Goal: Information Seeking & Learning: Learn about a topic

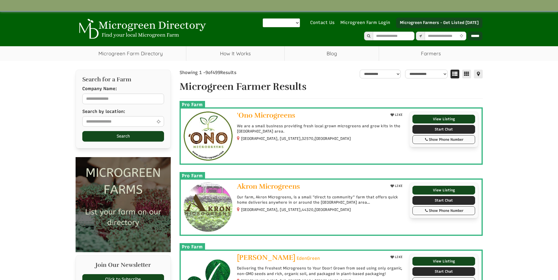
select select "**"
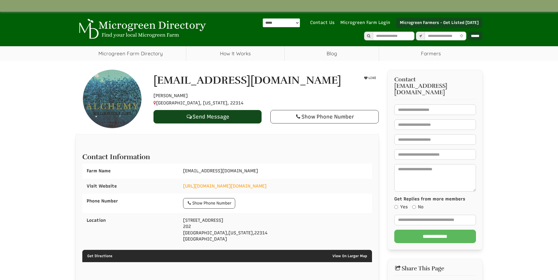
select select "**"
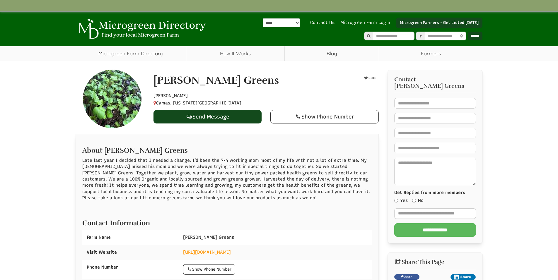
select select "**"
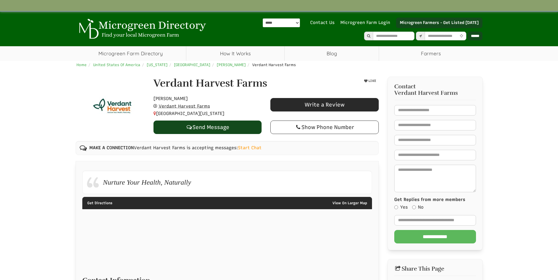
select select "**"
